Goal: Transaction & Acquisition: Register for event/course

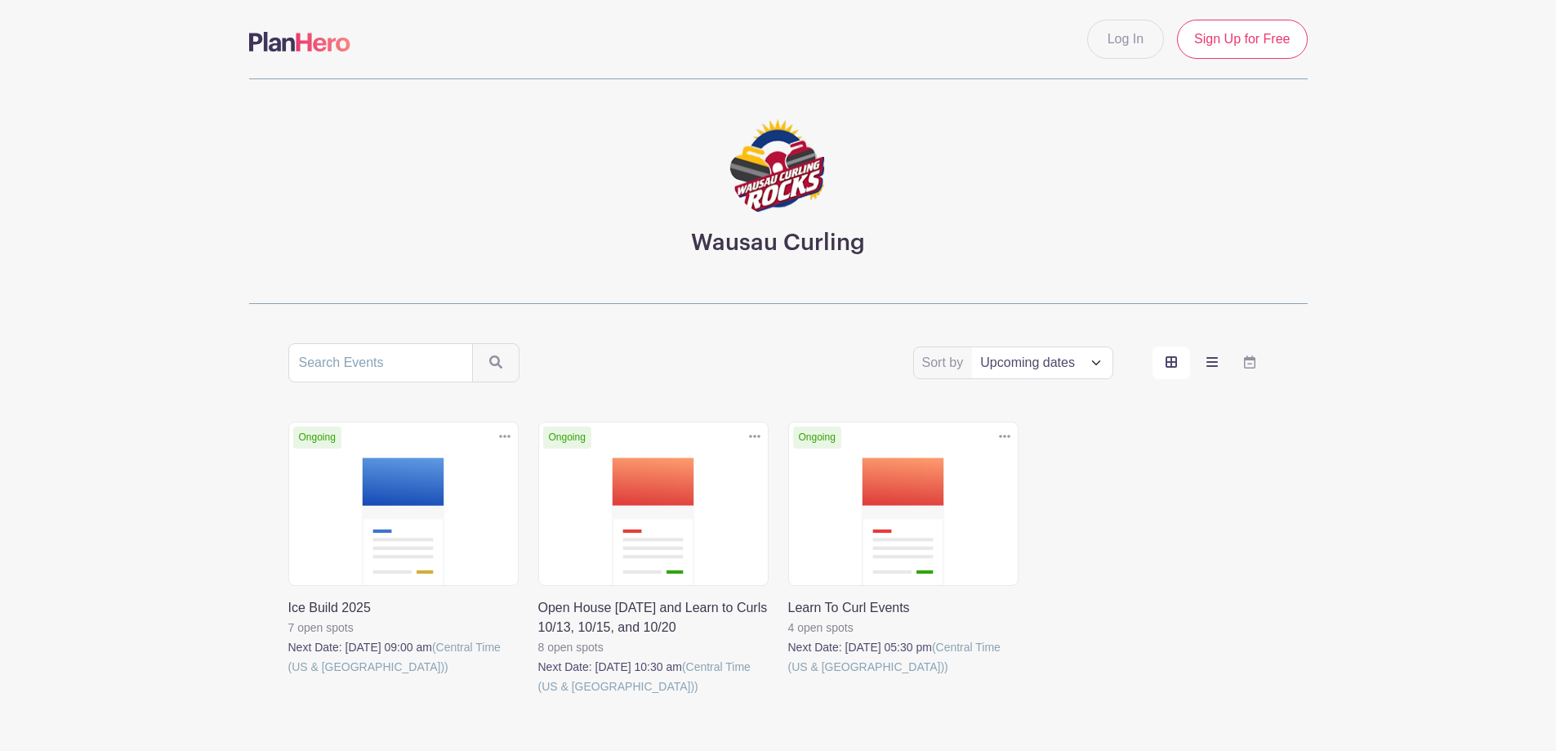
click at [1214, 364] on icon "order and view" at bounding box center [1212, 361] width 11 height 13
click at [0, 0] on input "order and view" at bounding box center [0, 0] width 0 height 0
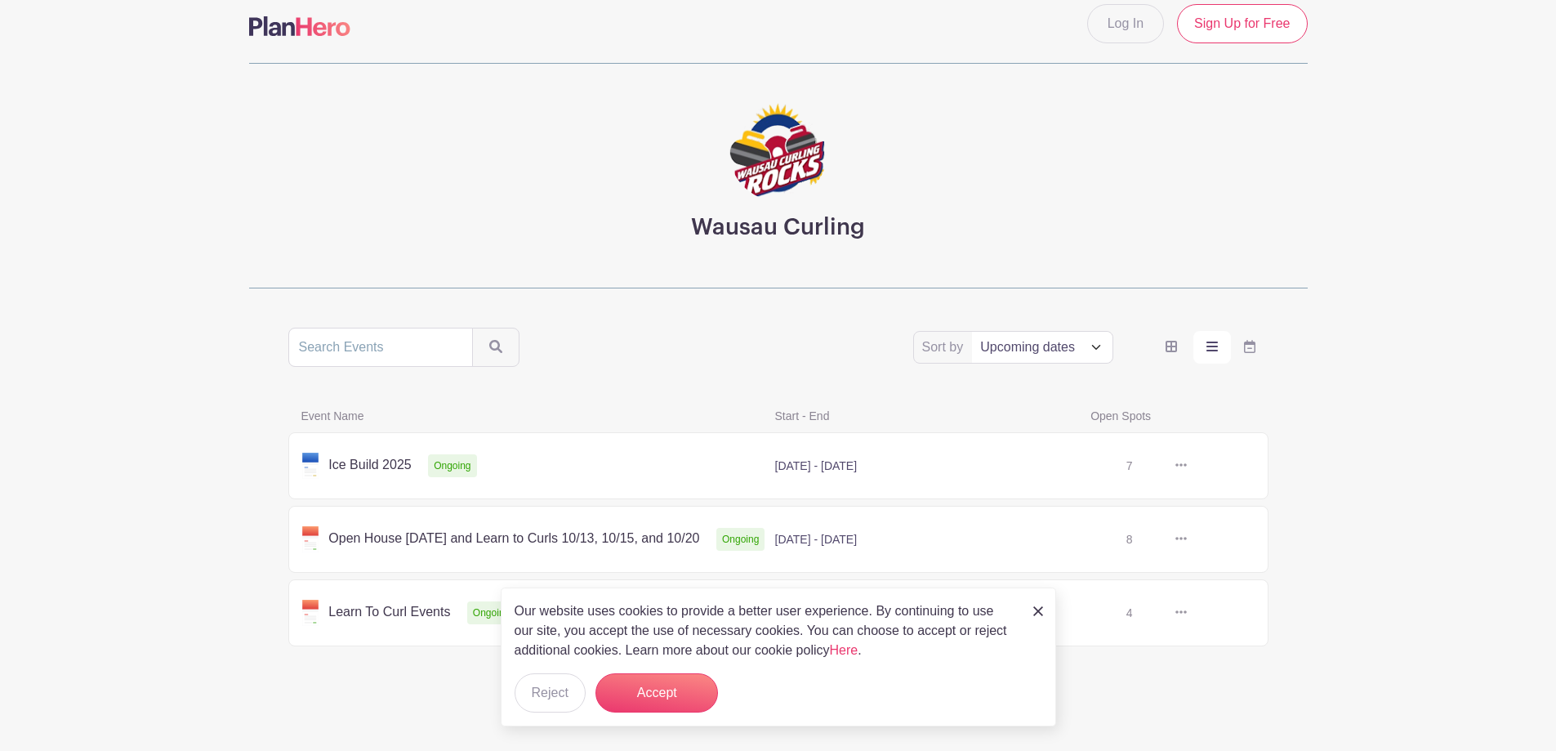
scroll to position [20, 0]
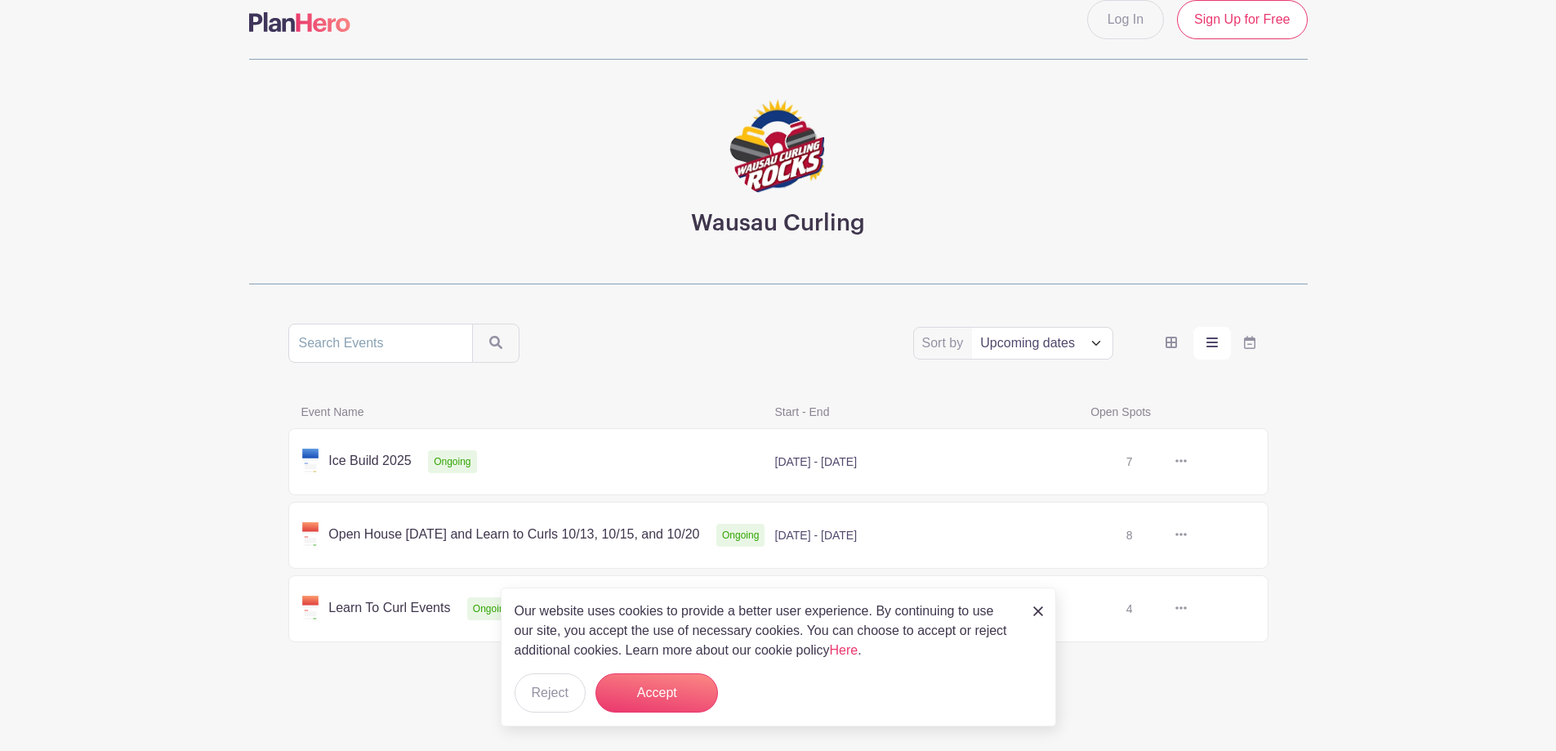
click at [1187, 462] on link at bounding box center [1187, 462] width 0 height 0
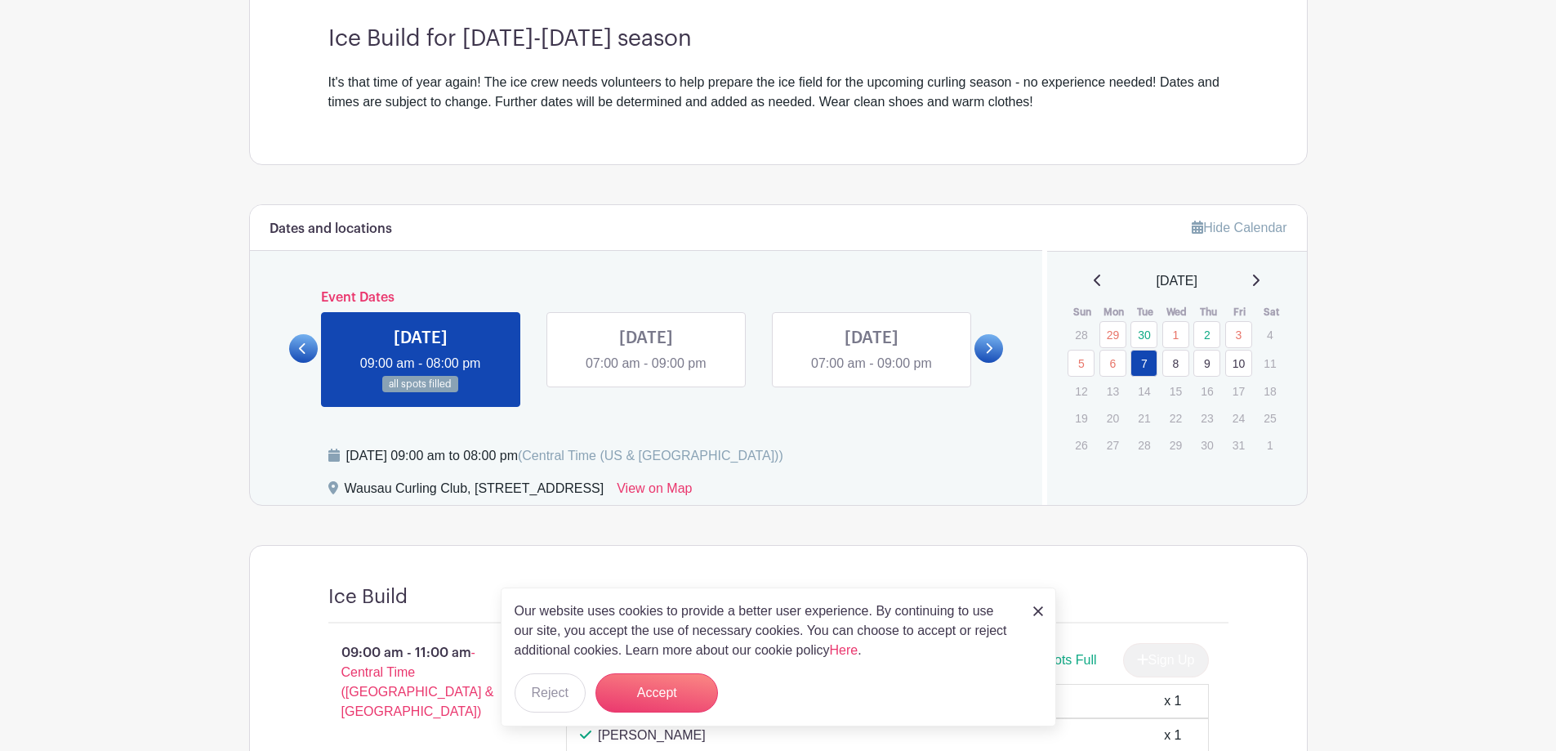
scroll to position [490, 0]
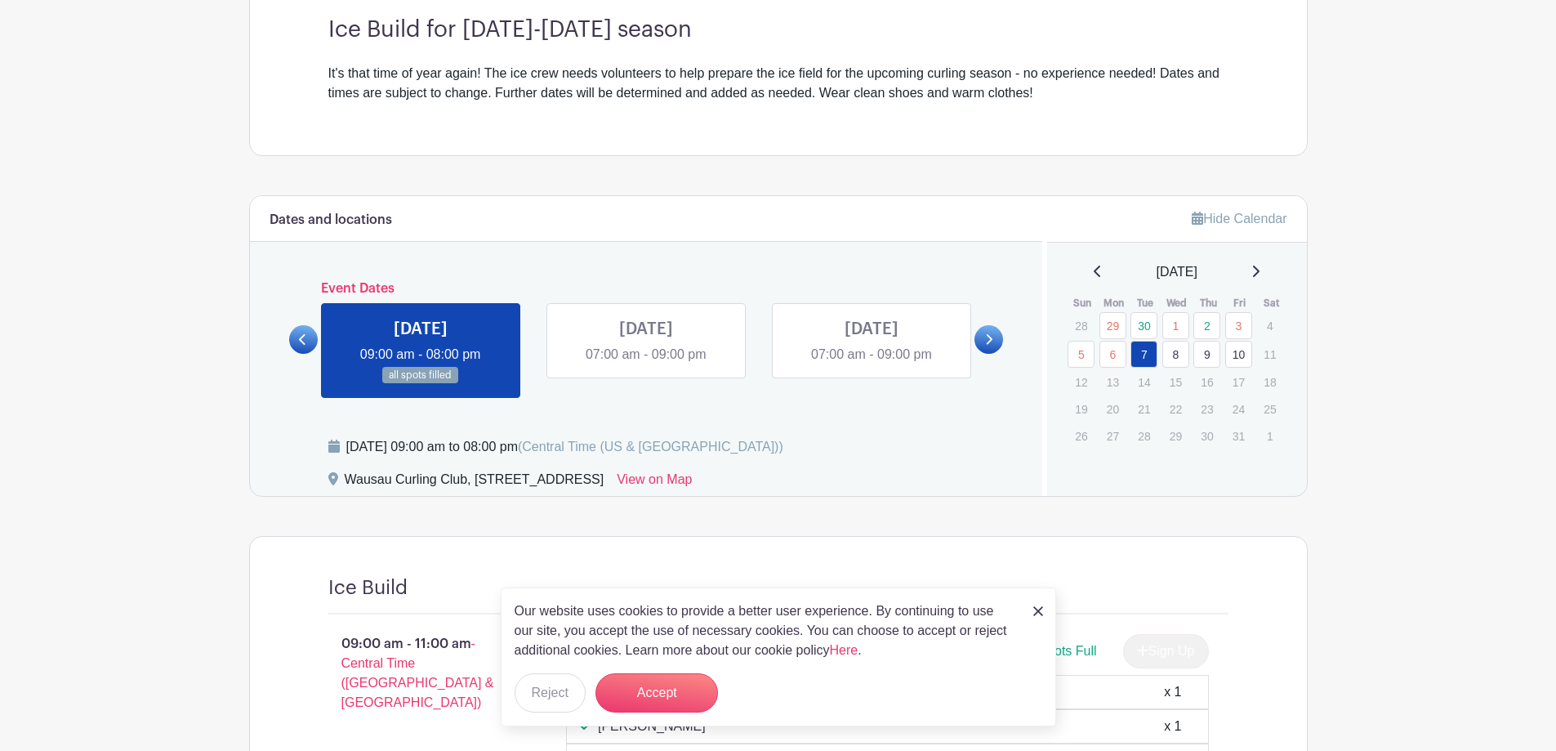
click at [646, 364] on link at bounding box center [646, 364] width 0 height 0
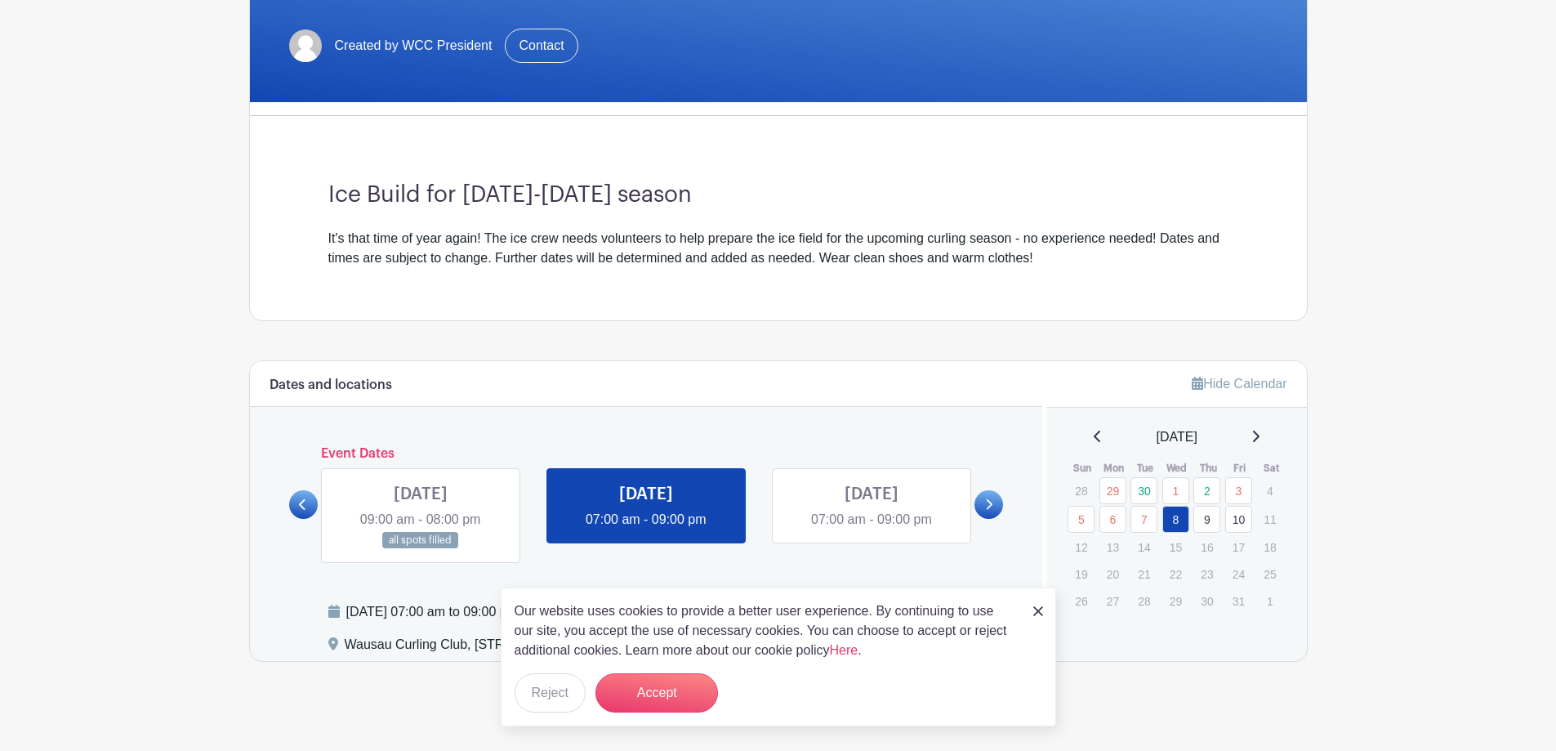
scroll to position [338, 0]
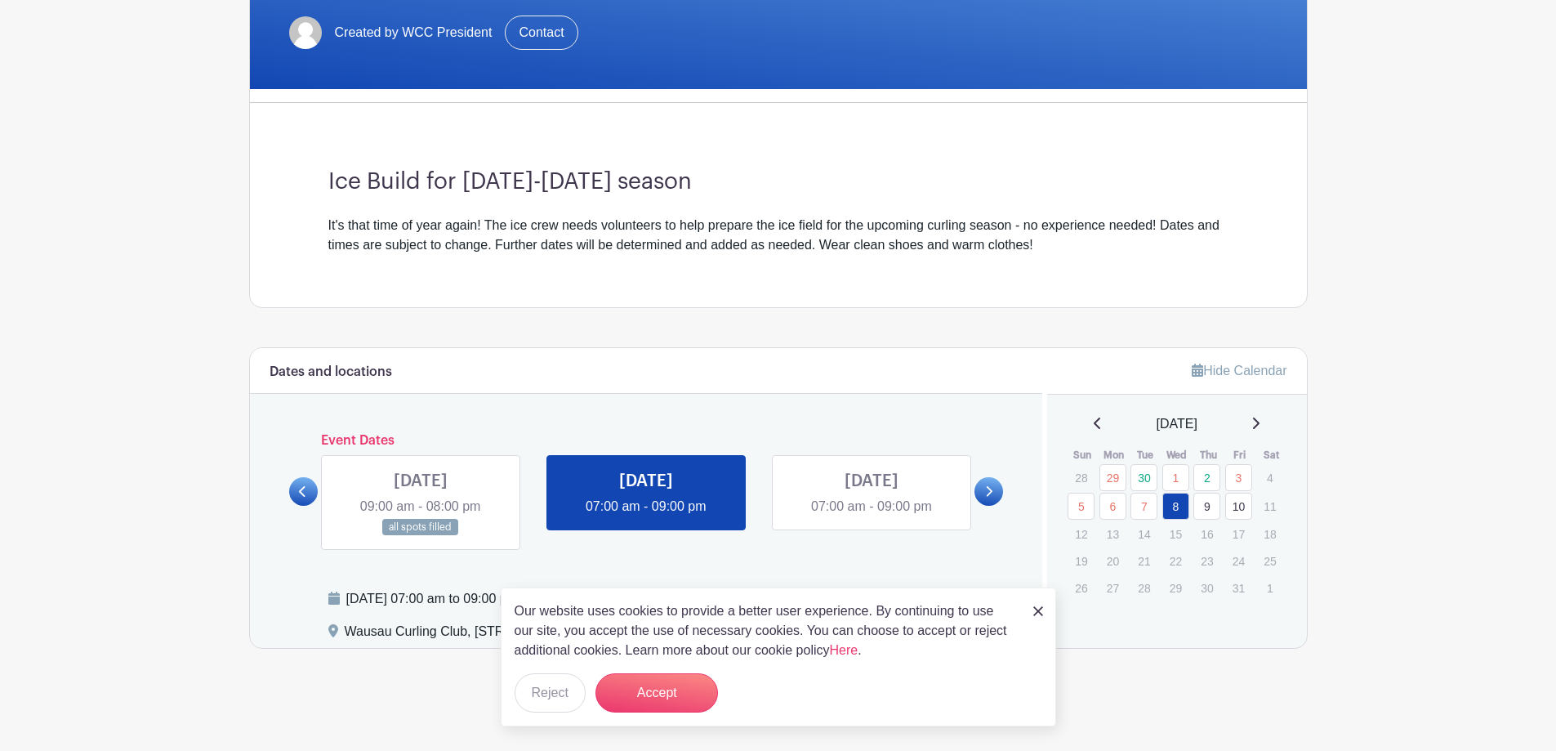
click at [995, 488] on link at bounding box center [989, 491] width 29 height 29
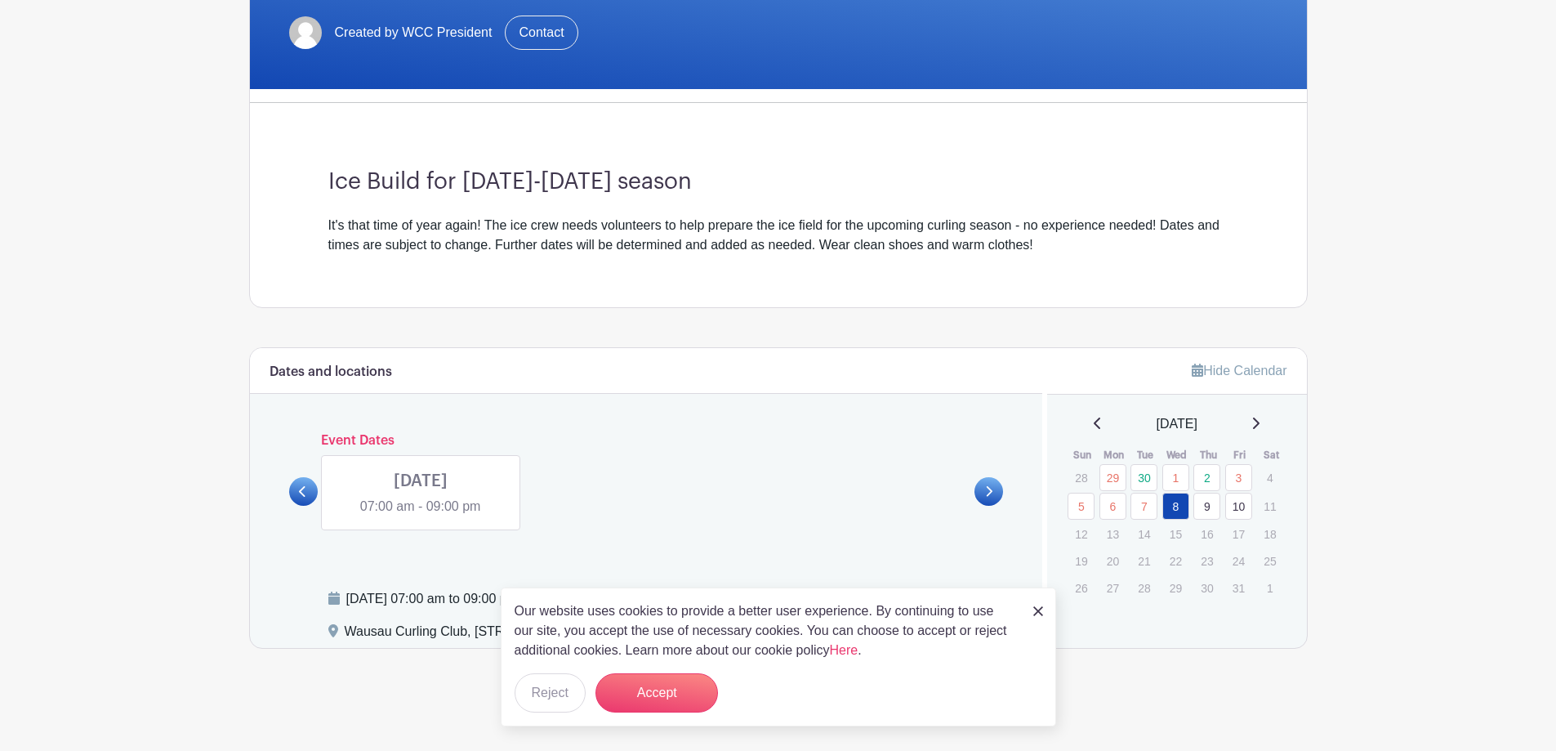
scroll to position [319, 0]
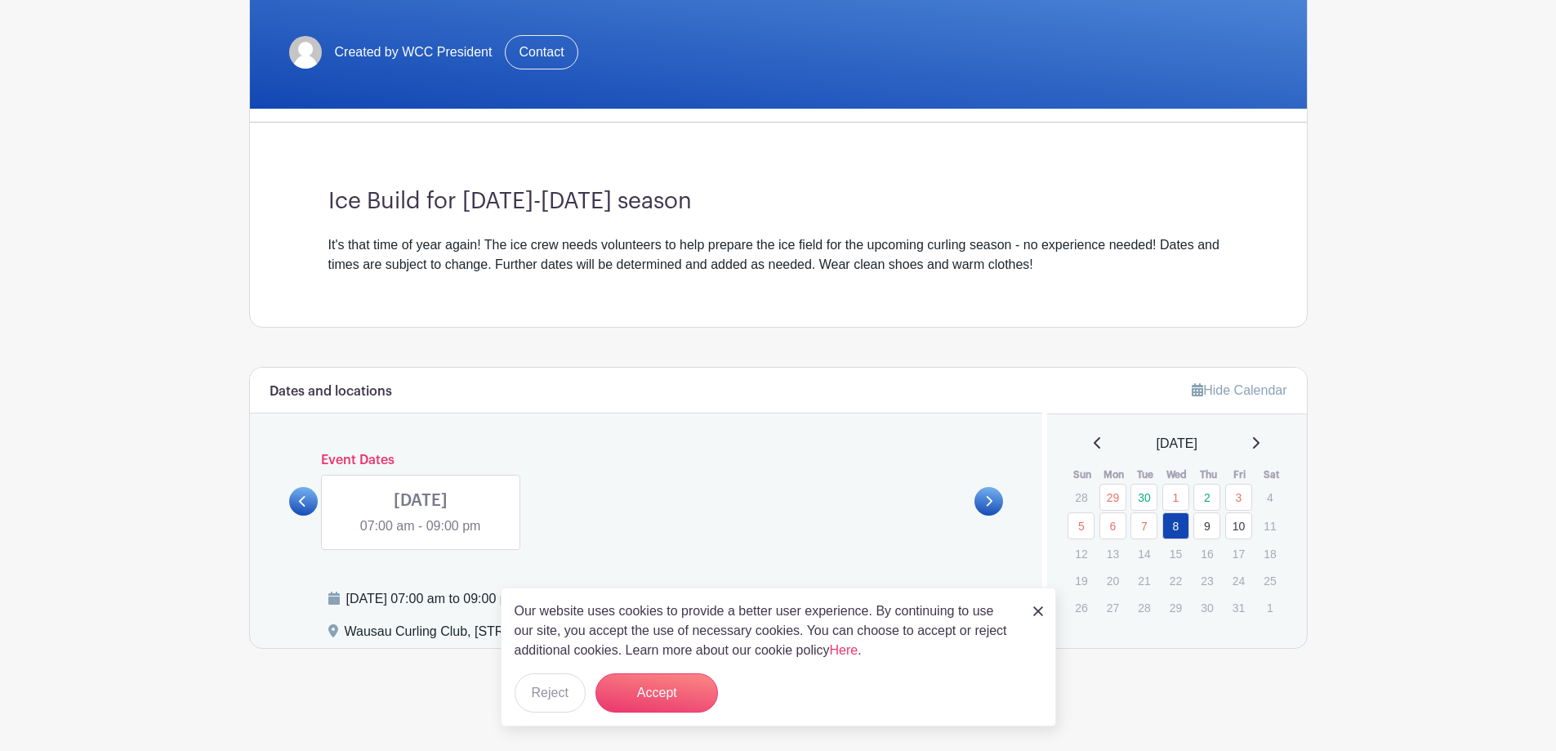
click at [298, 499] on link at bounding box center [303, 501] width 29 height 29
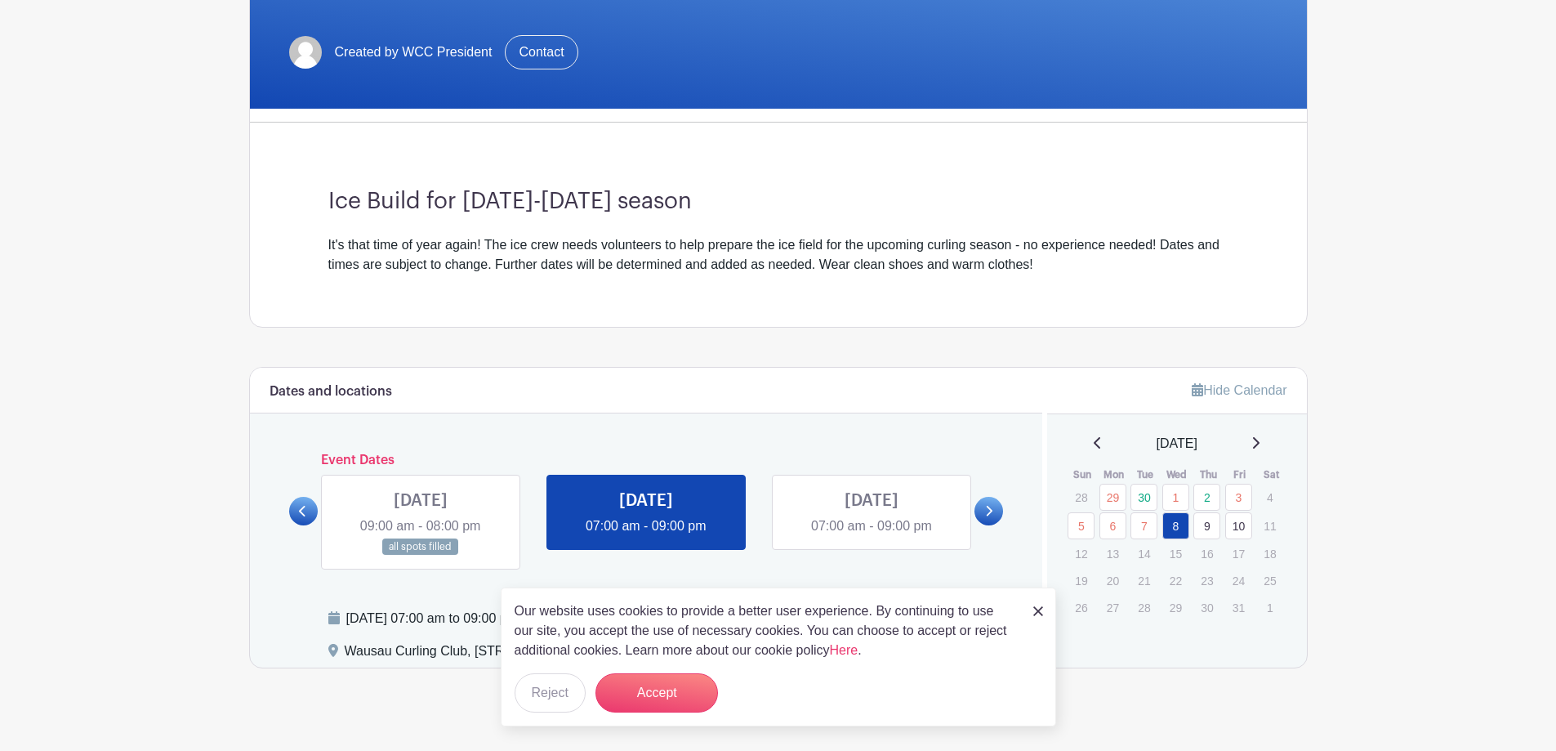
scroll to position [338, 0]
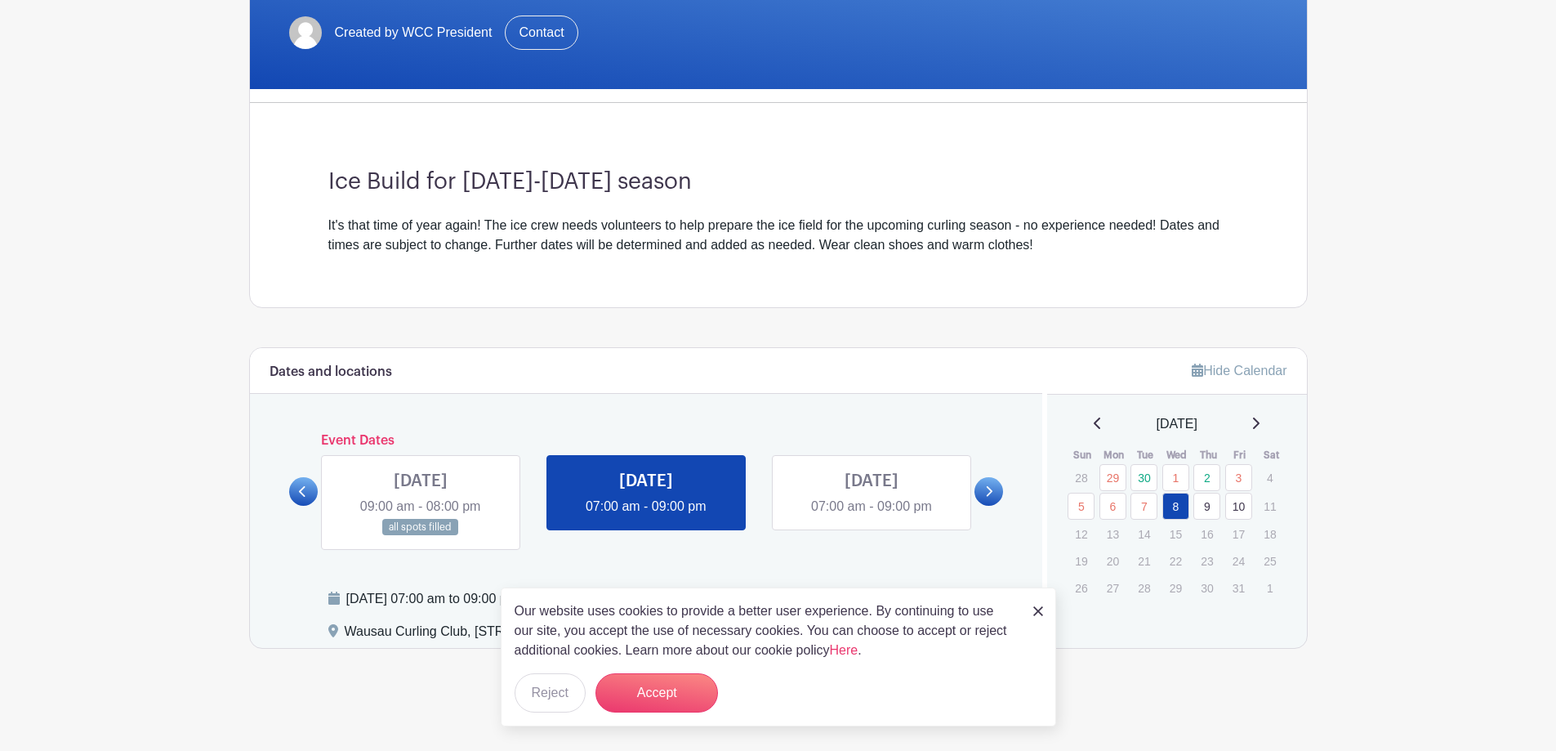
click at [1034, 606] on img at bounding box center [1039, 611] width 10 height 10
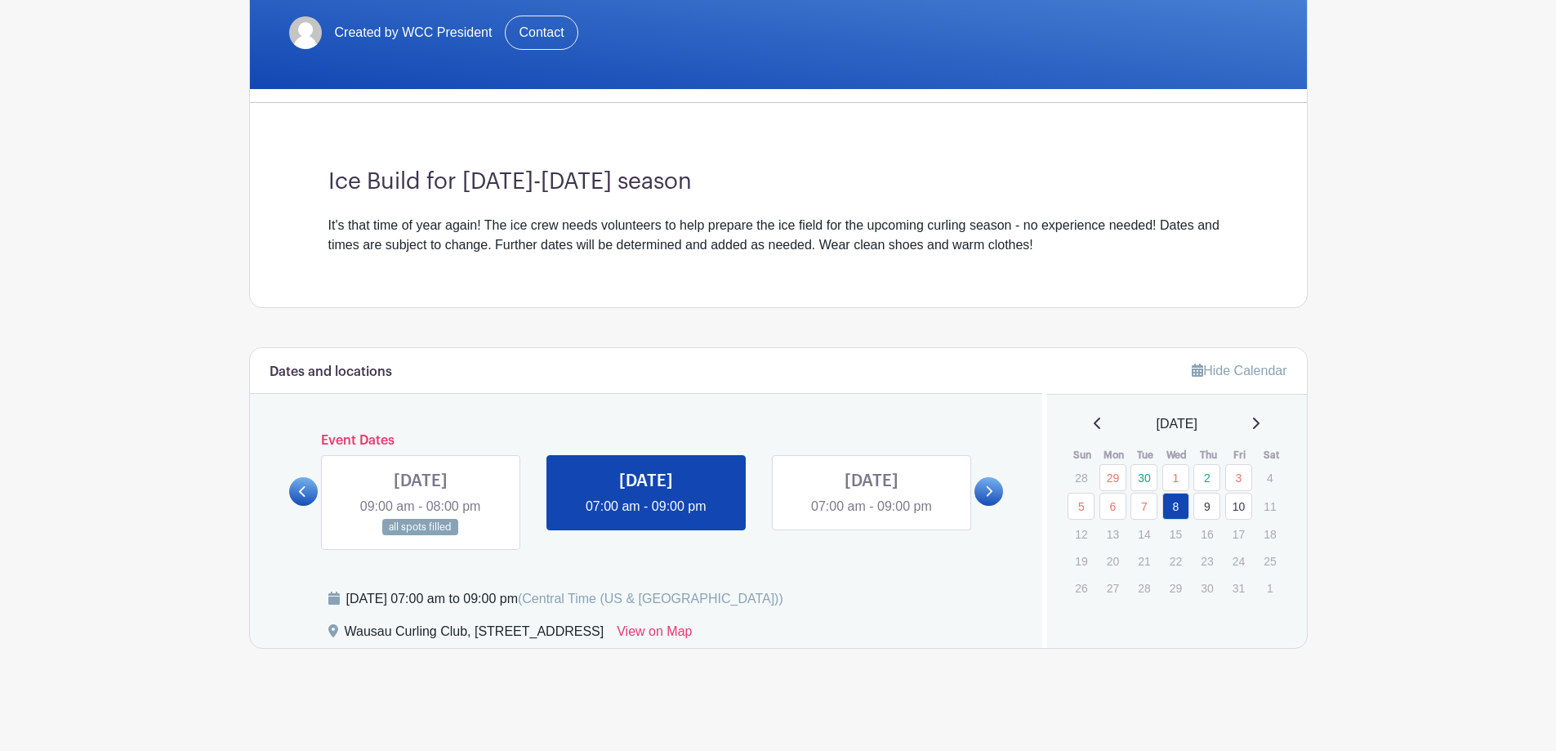
click at [646, 516] on link at bounding box center [646, 516] width 0 height 0
click at [872, 516] on link at bounding box center [872, 516] width 0 height 0
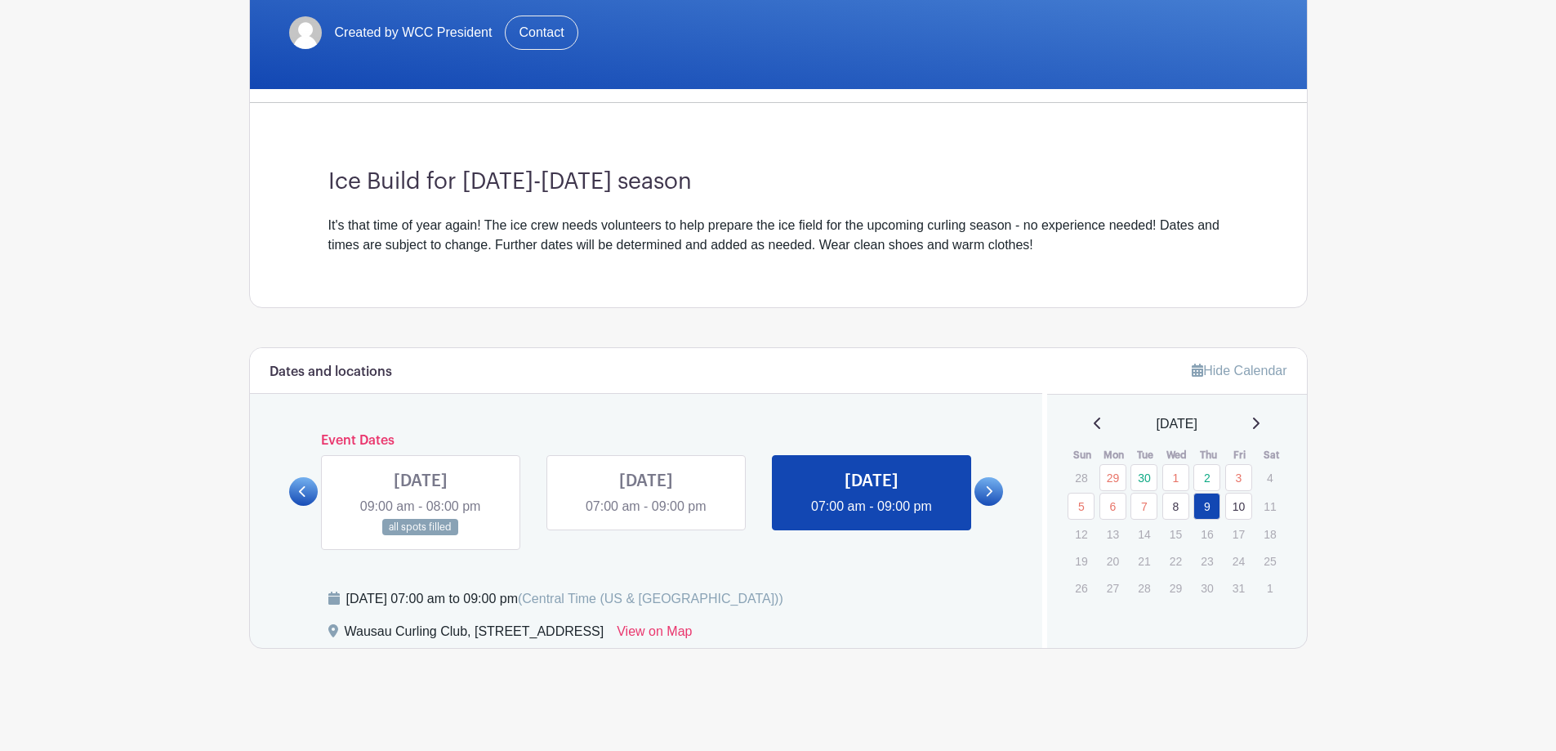
click at [872, 516] on link at bounding box center [872, 516] width 0 height 0
click at [304, 490] on icon at bounding box center [302, 491] width 7 height 12
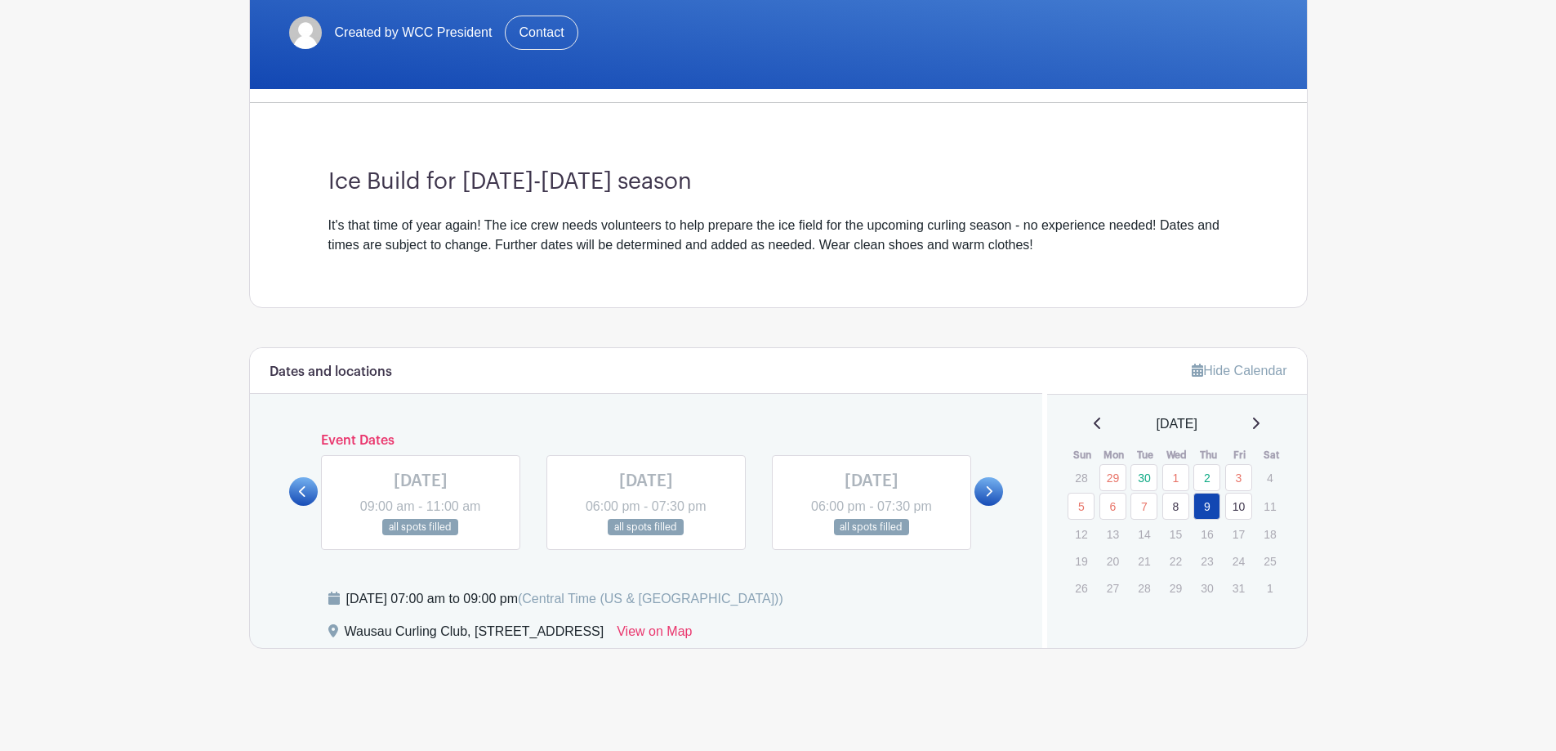
click at [988, 491] on icon at bounding box center [988, 491] width 7 height 12
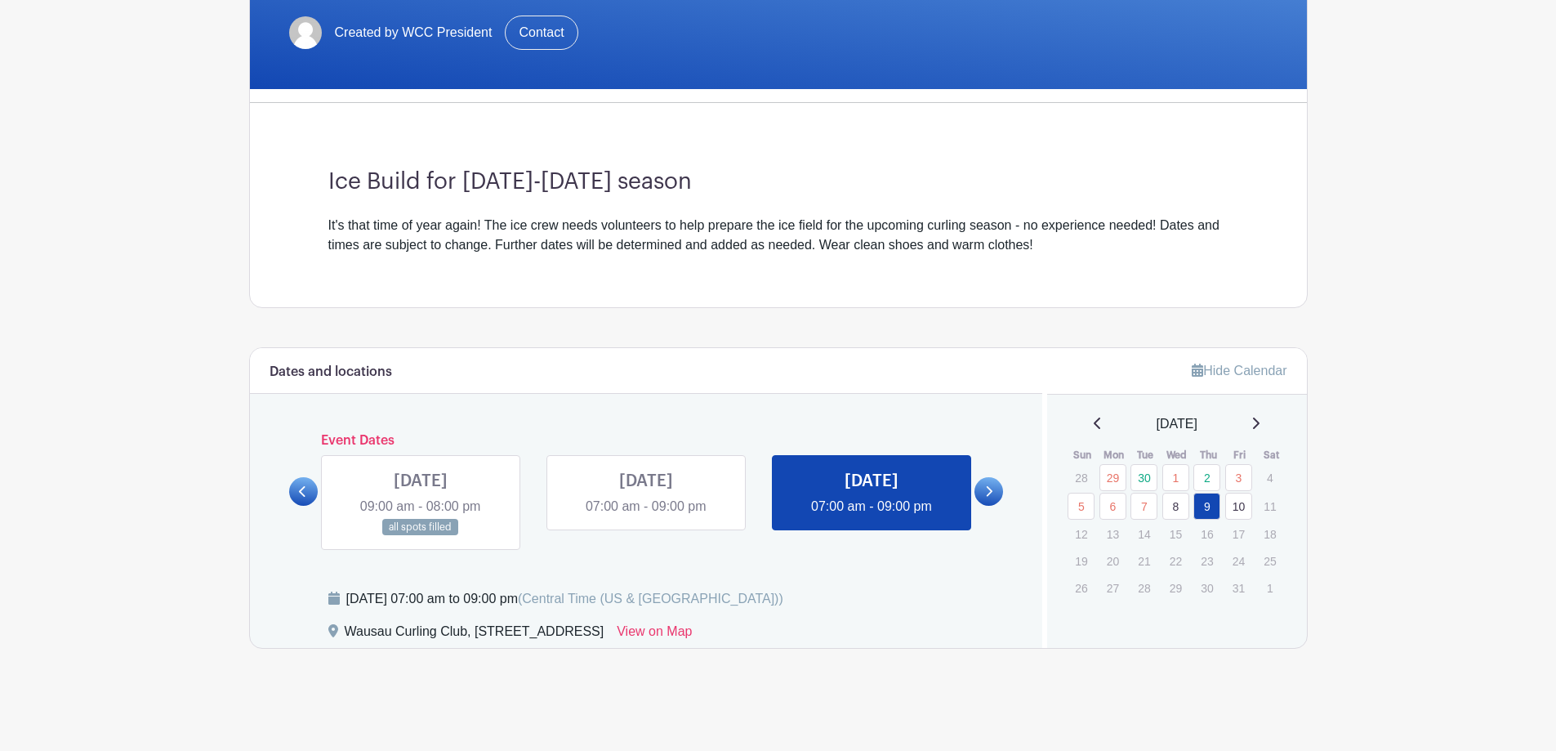
click at [646, 516] on link at bounding box center [646, 516] width 0 height 0
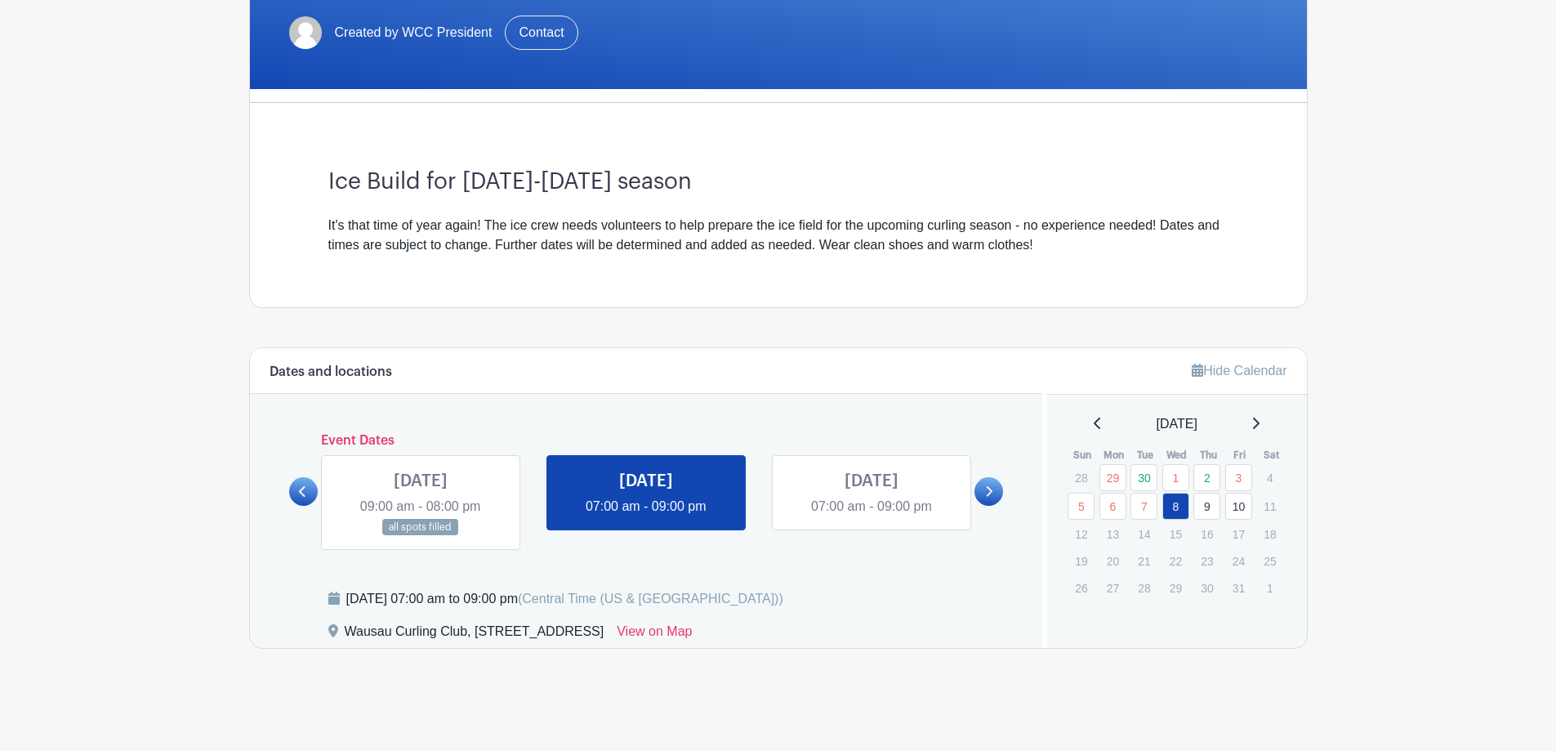
click at [646, 516] on link at bounding box center [646, 516] width 0 height 0
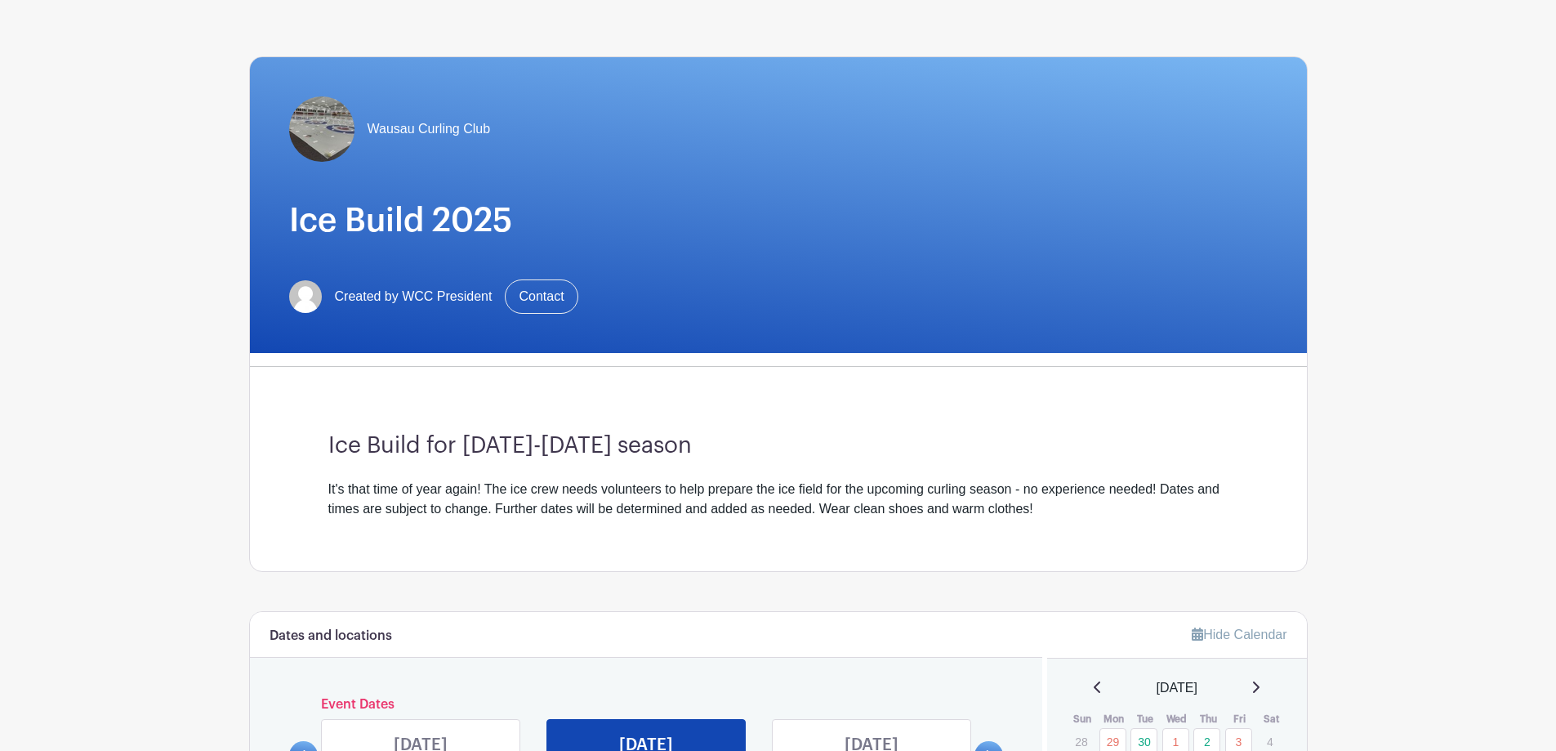
scroll to position [11, 0]
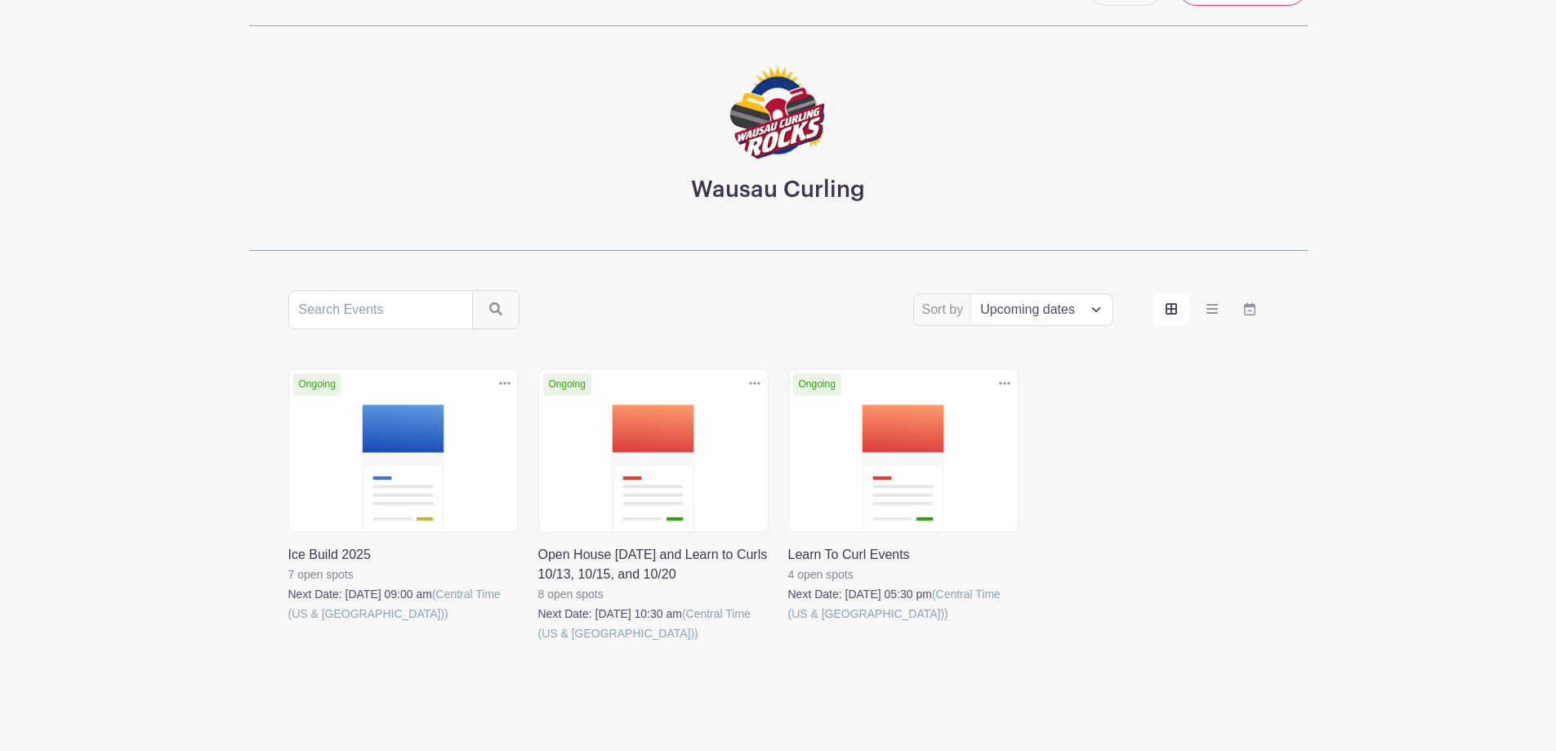
scroll to position [93, 0]
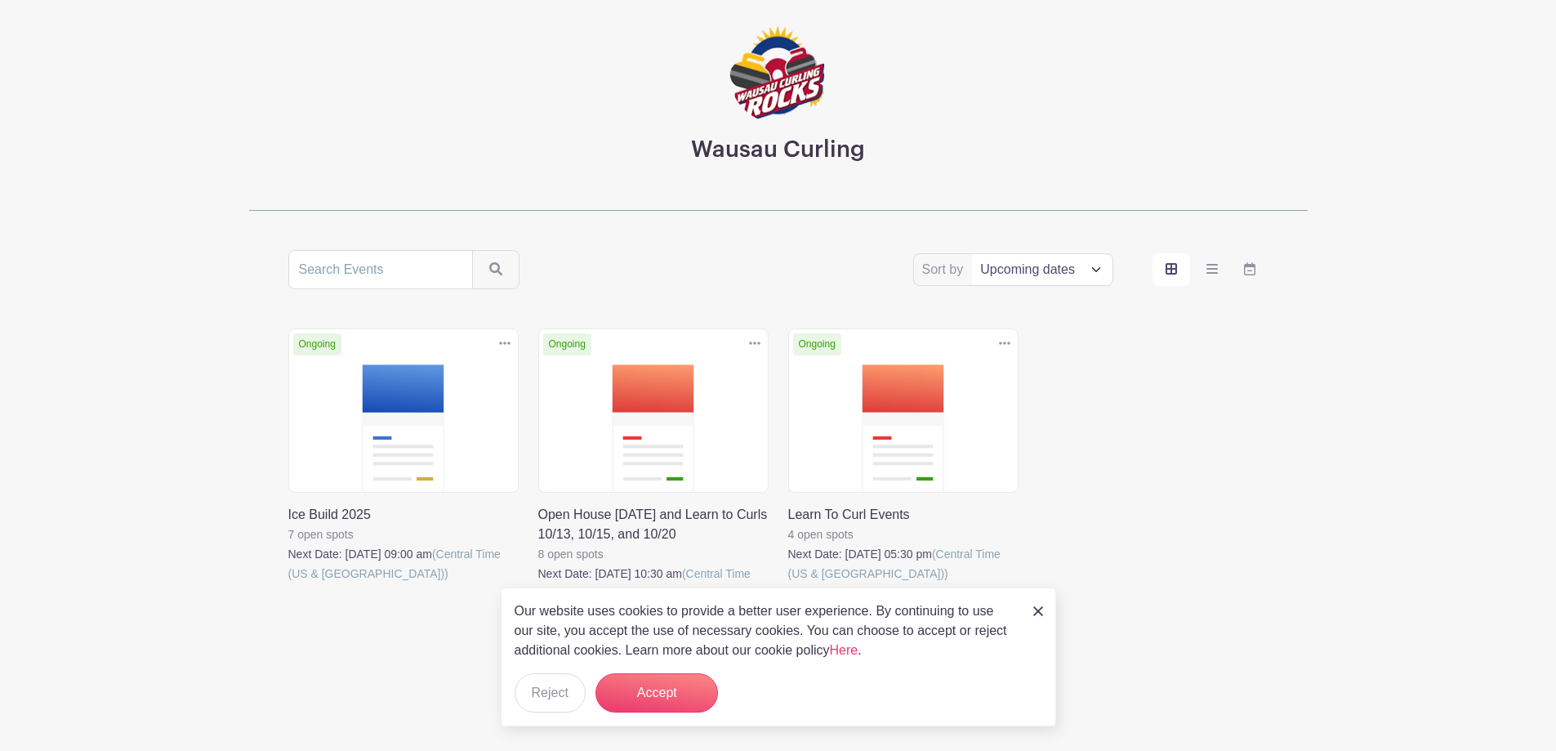
click at [288, 583] on link at bounding box center [288, 583] width 0 height 0
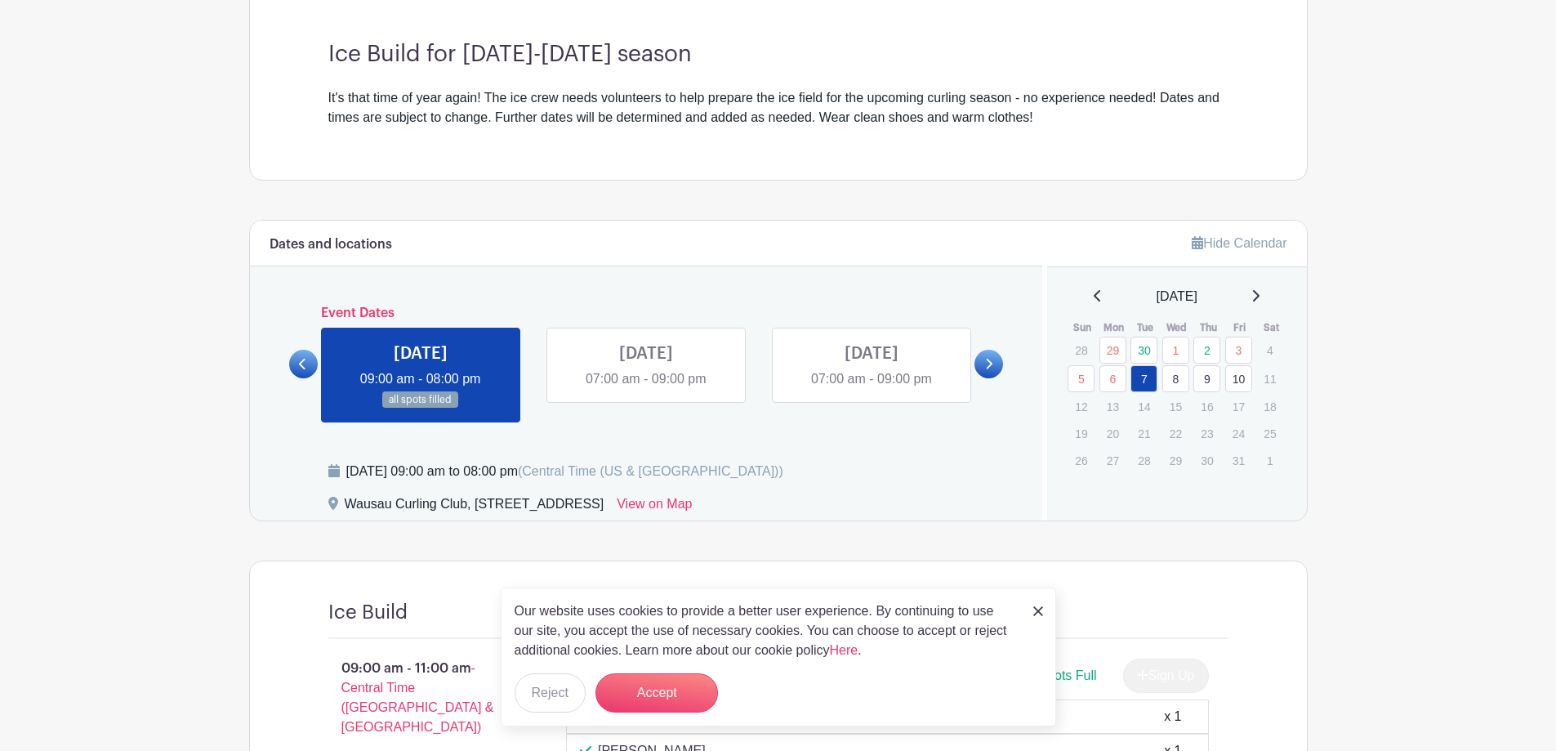
scroll to position [572, 0]
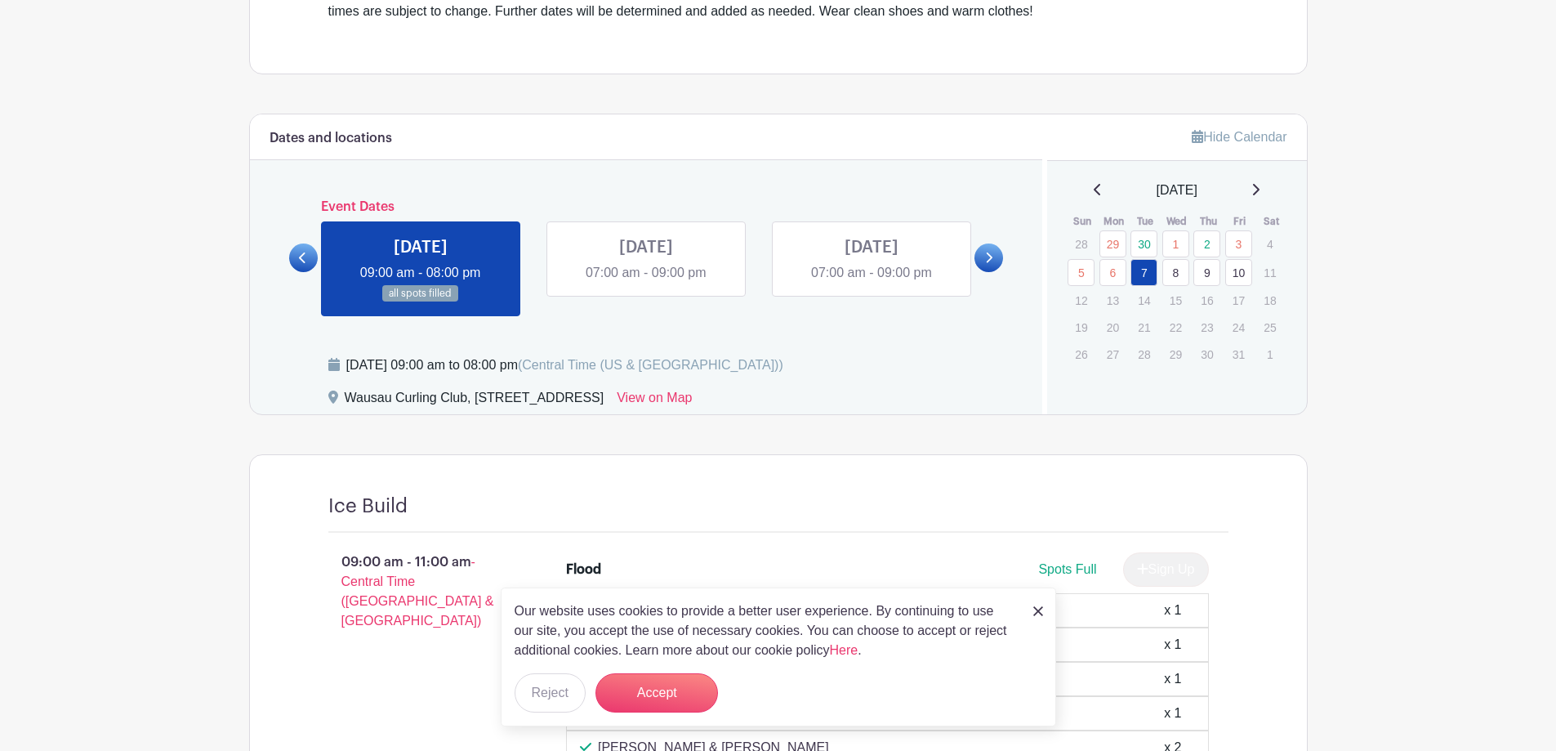
click at [646, 283] on link at bounding box center [646, 283] width 0 height 0
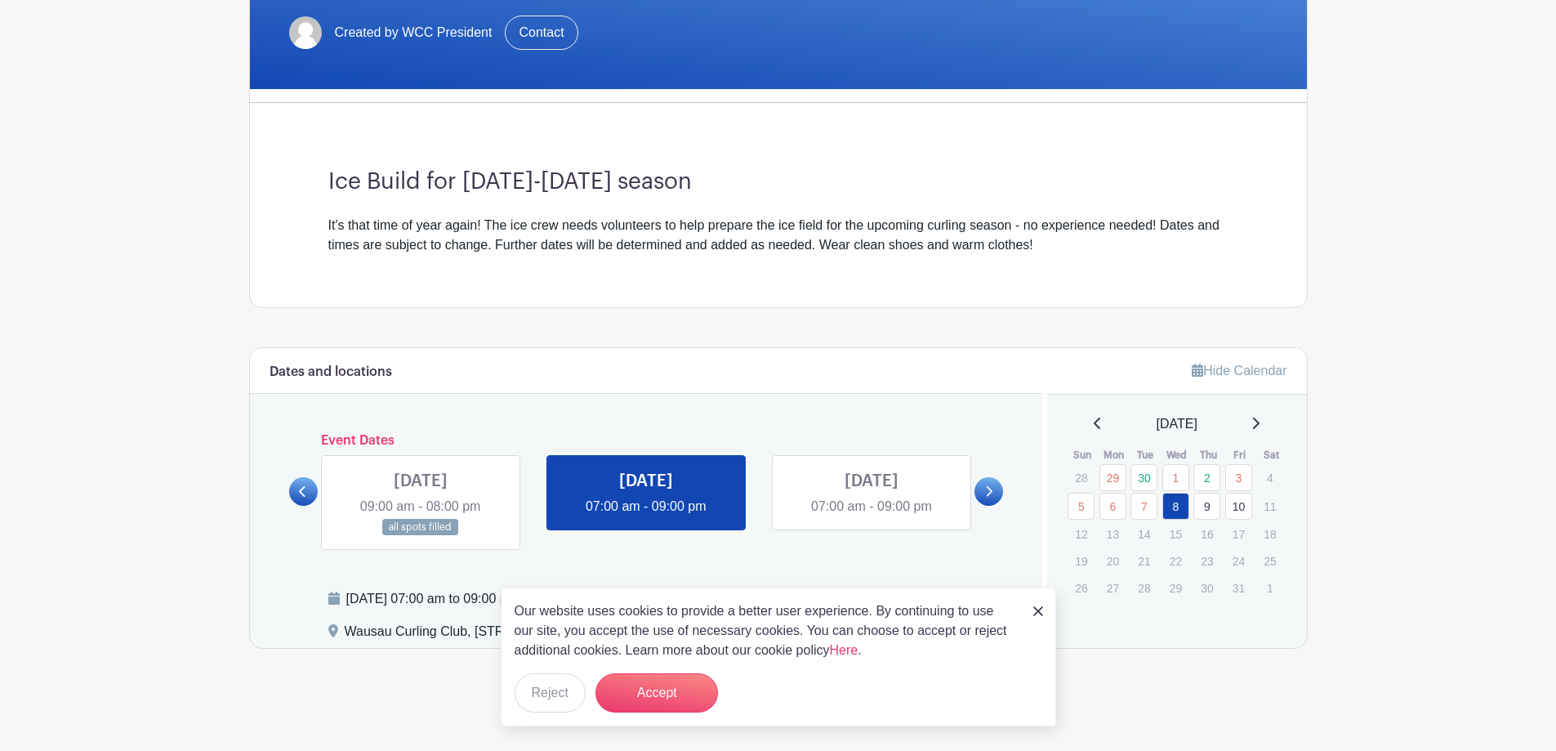
scroll to position [338, 0]
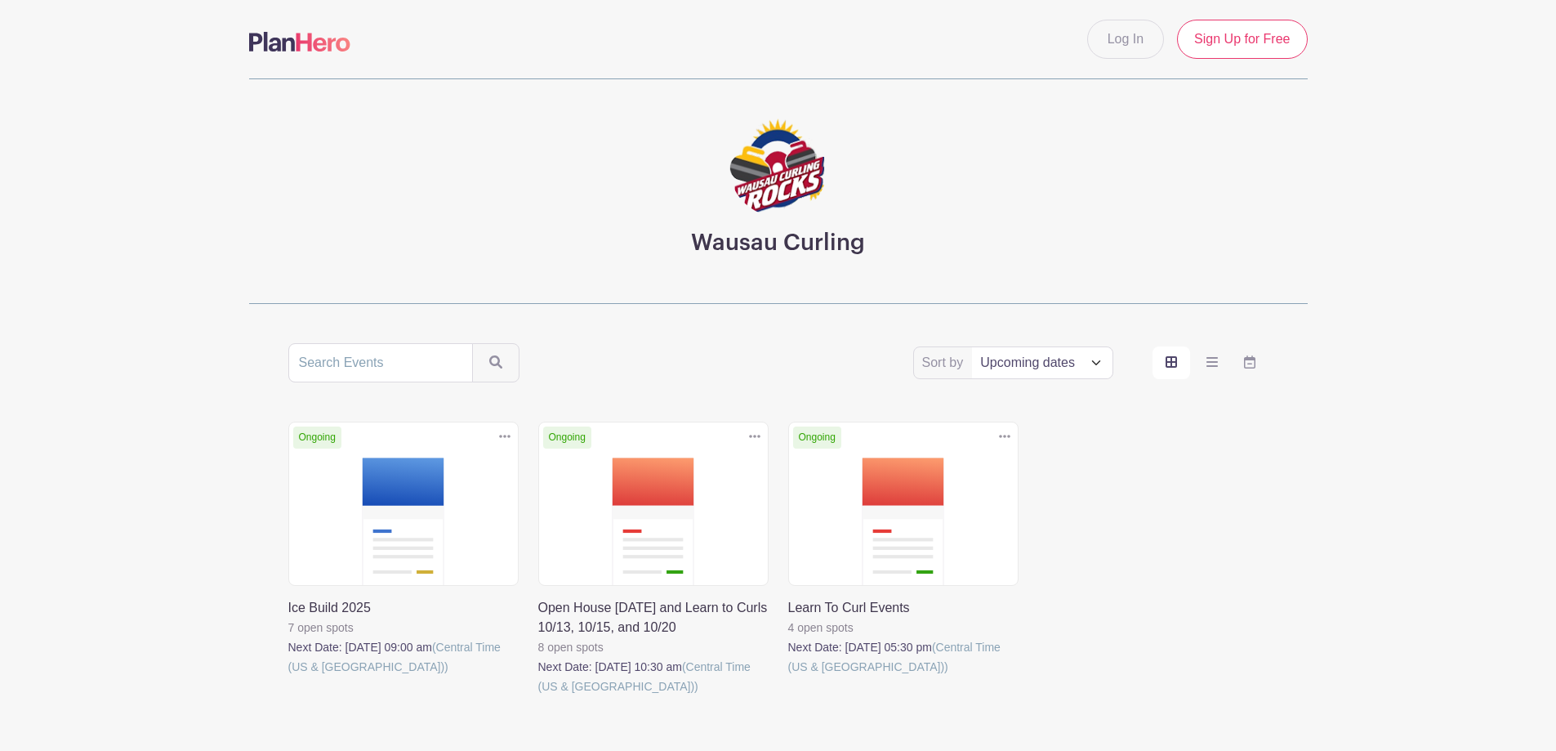
click at [288, 676] on link at bounding box center [288, 676] width 0 height 0
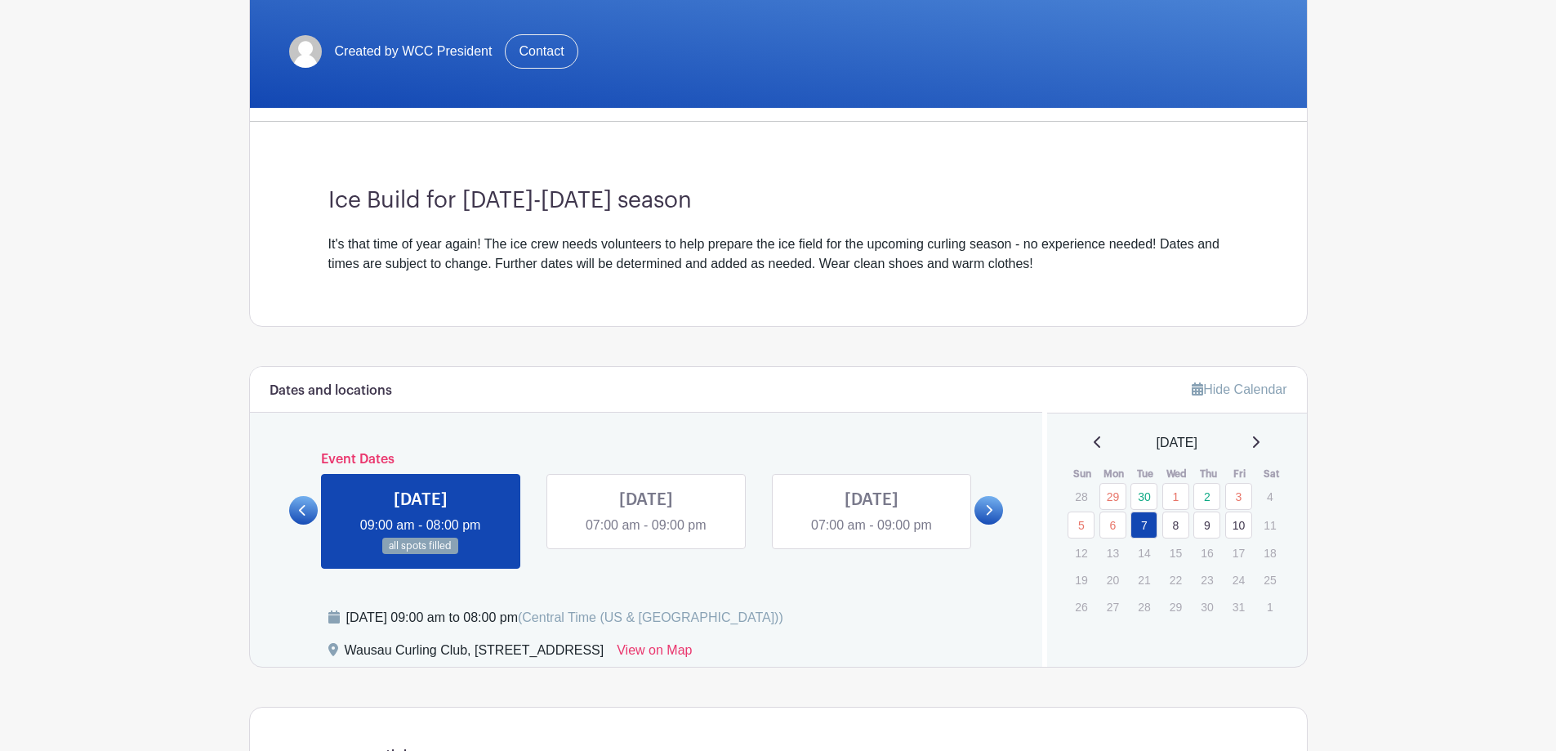
scroll to position [327, 0]
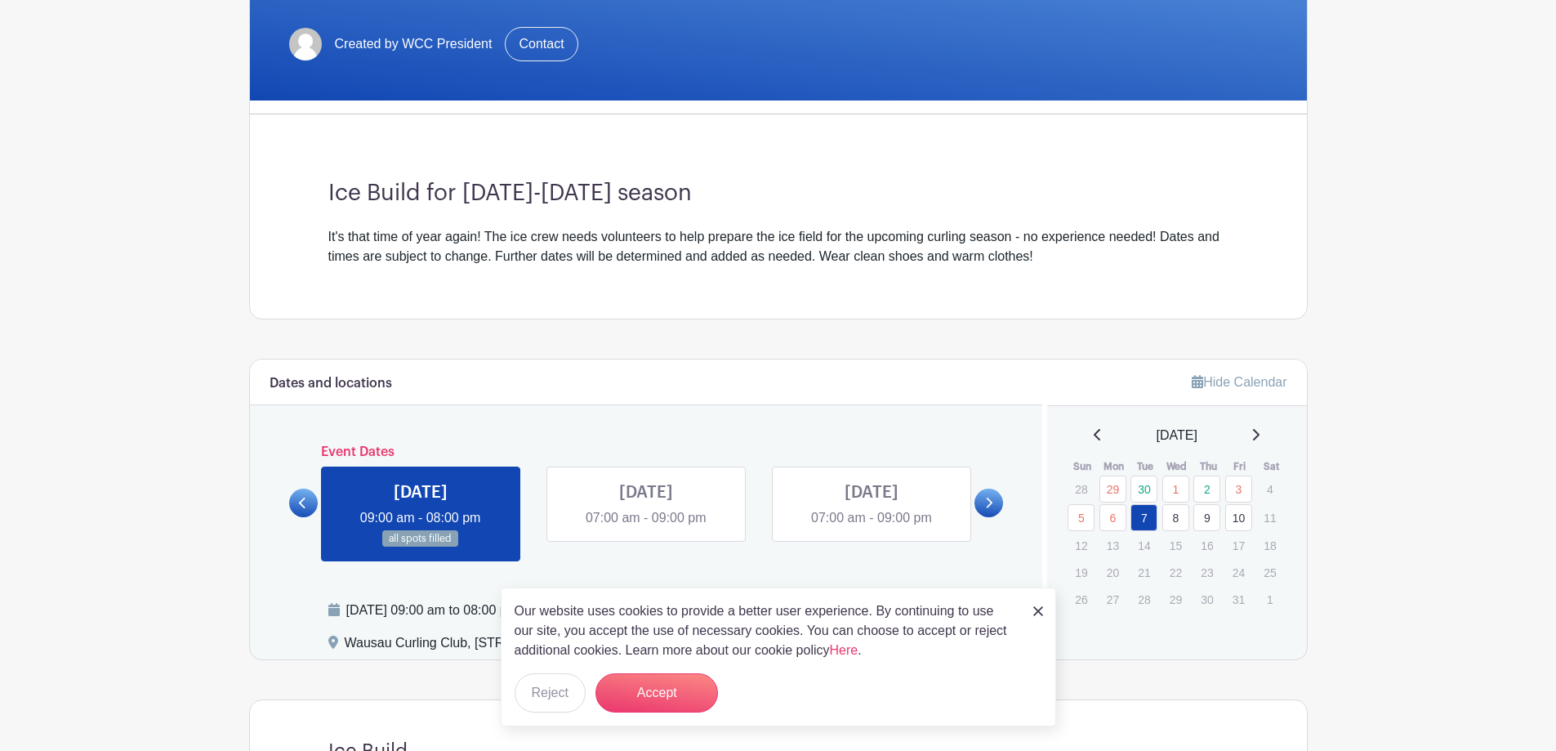
click at [646, 528] on link at bounding box center [646, 528] width 0 height 0
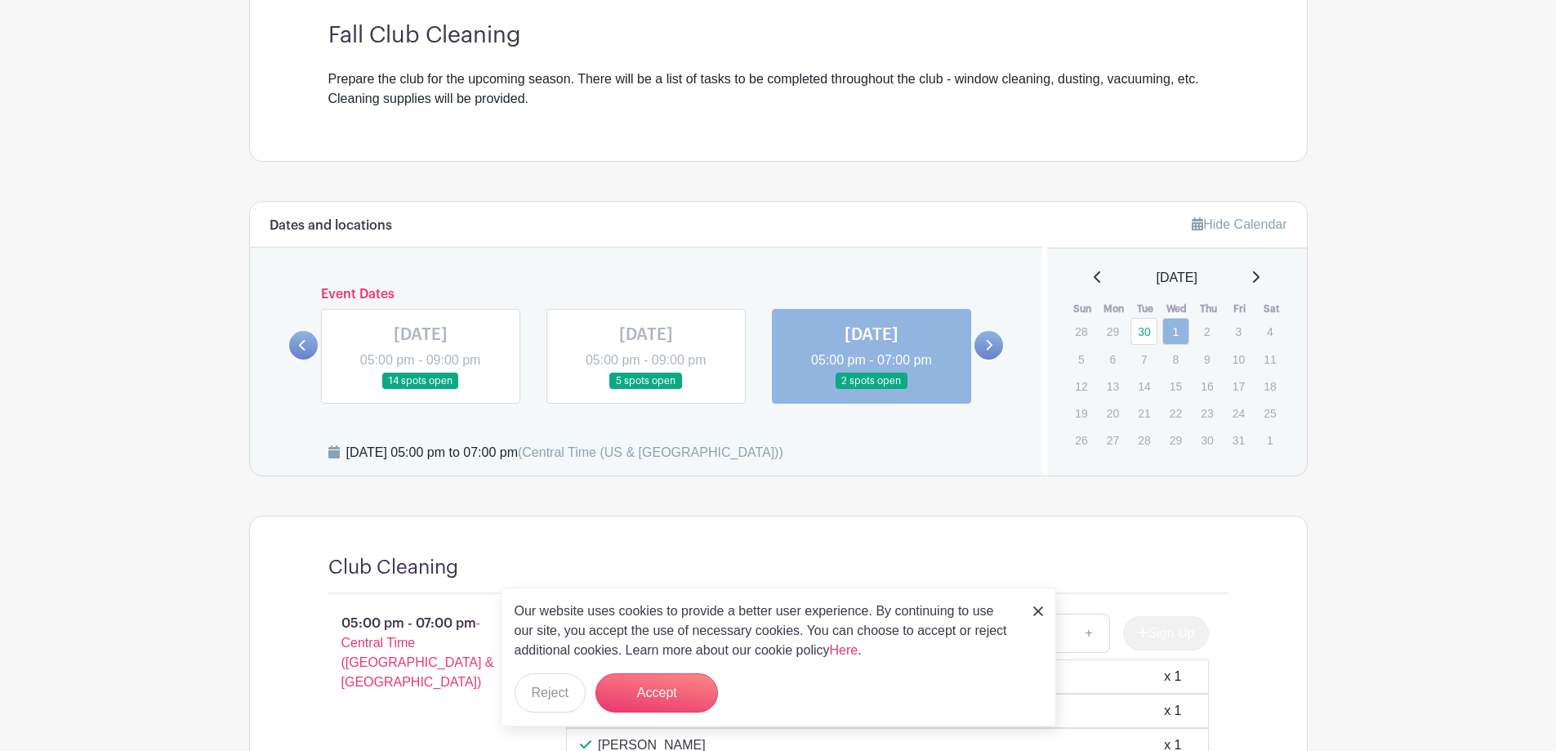
scroll to position [490, 0]
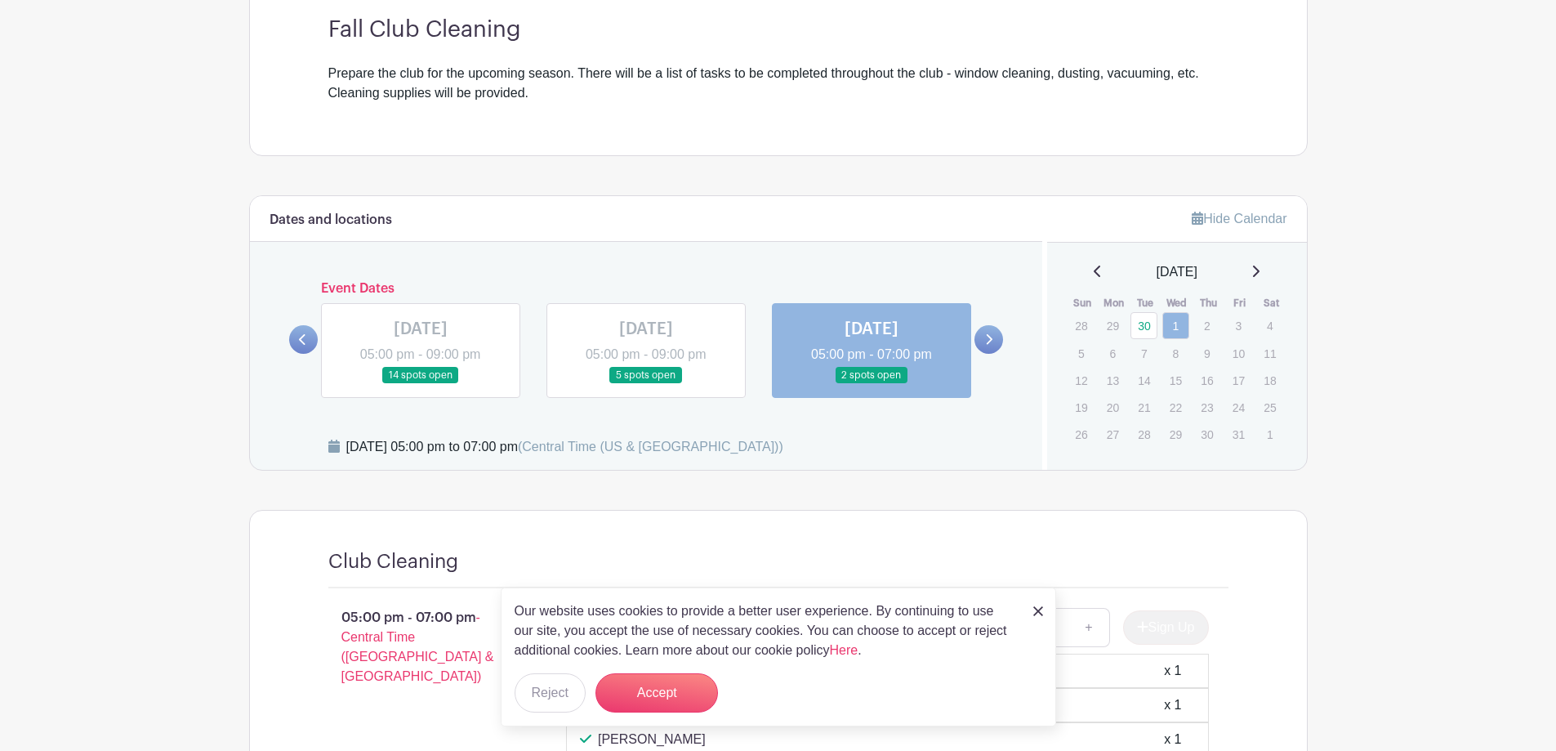
click at [996, 342] on link at bounding box center [989, 339] width 29 height 29
click at [989, 338] on icon at bounding box center [988, 339] width 7 height 12
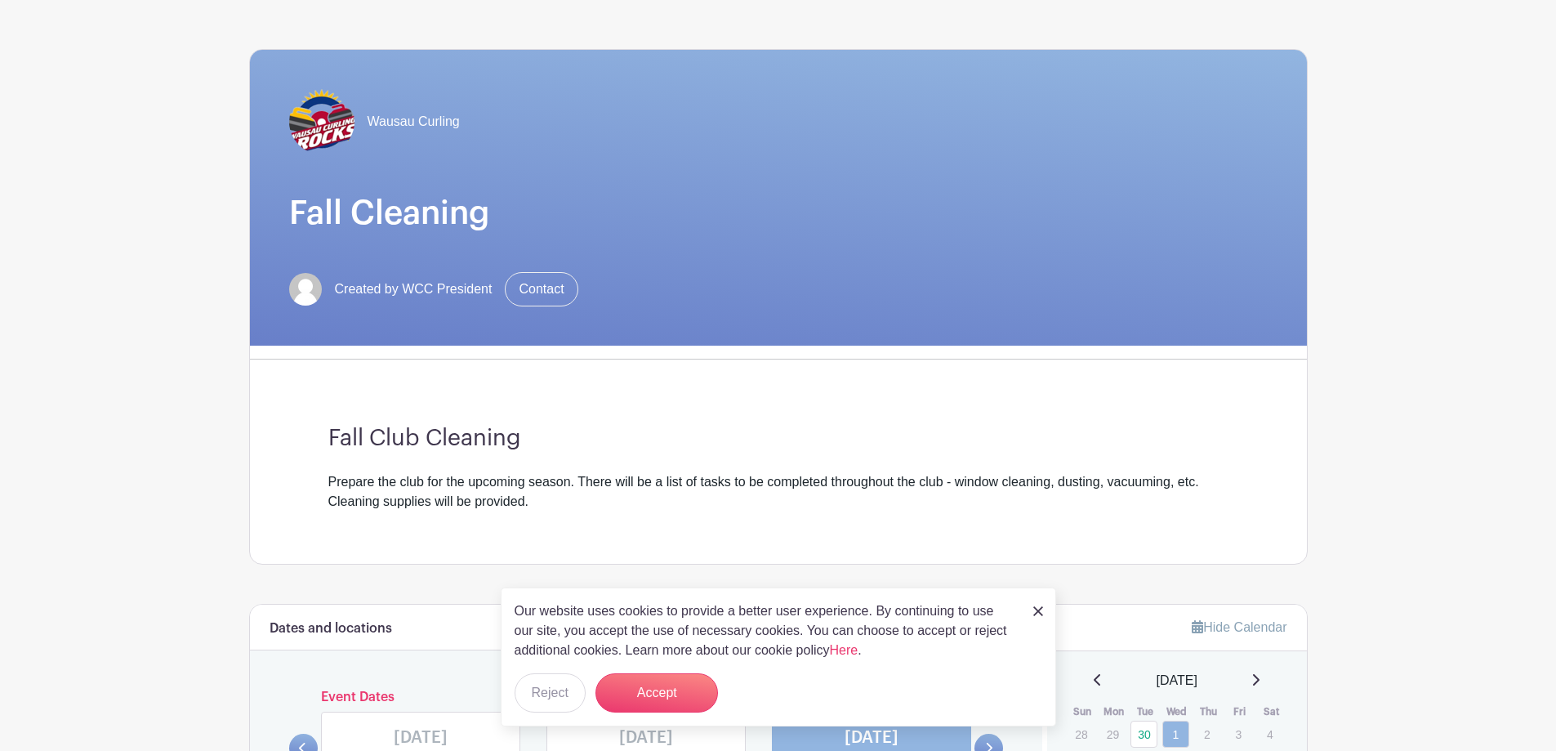
scroll to position [0, 0]
